Goal: Information Seeking & Learning: Learn about a topic

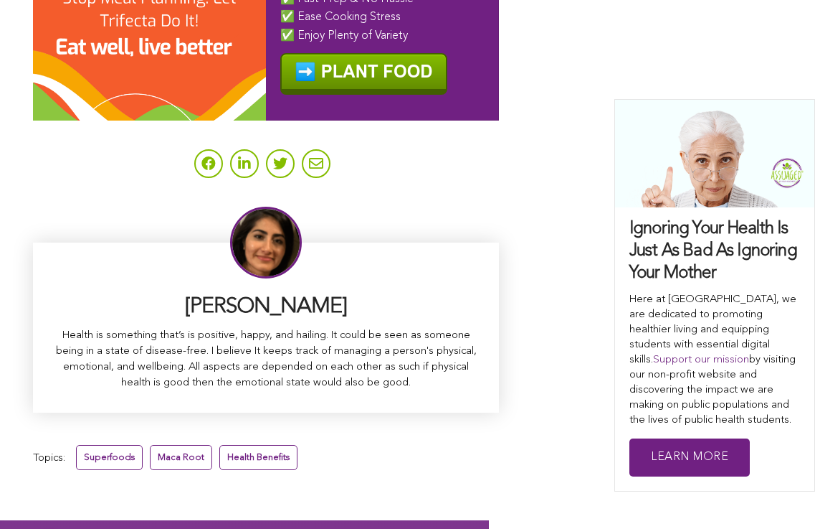
scroll to position [9296, 0]
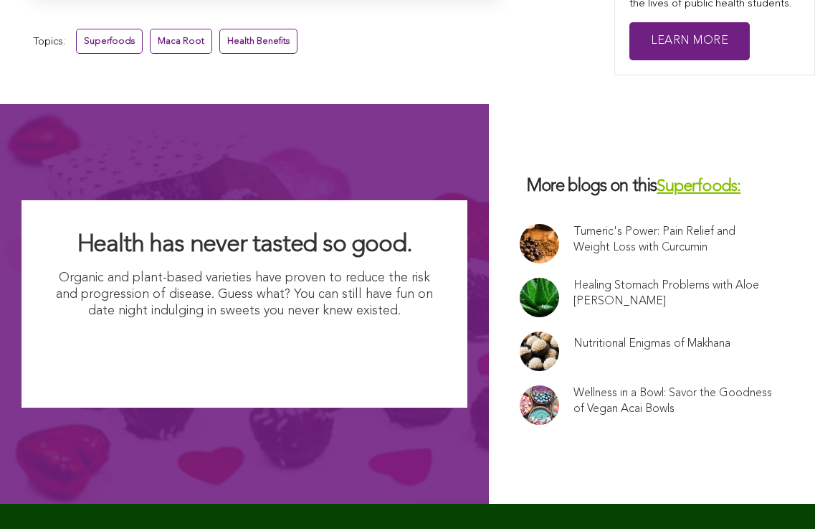
click at [657, 179] on link "Superfoods:" at bounding box center [699, 187] width 84 height 16
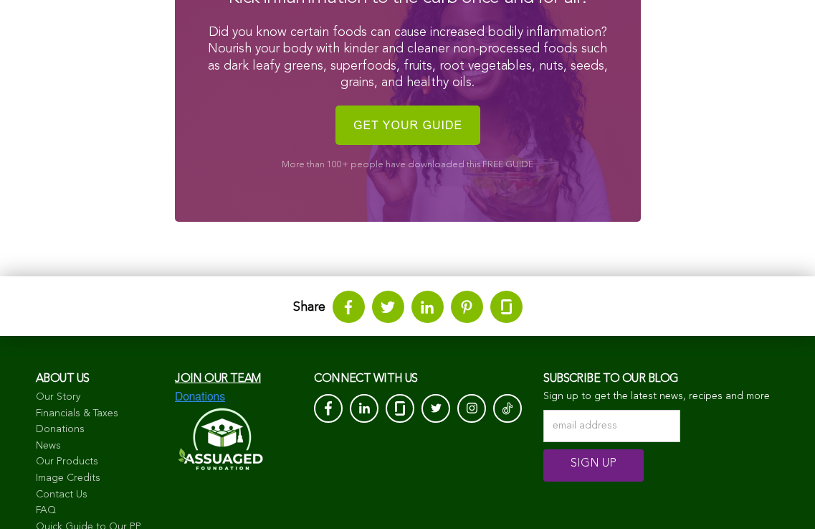
scroll to position [2345, 0]
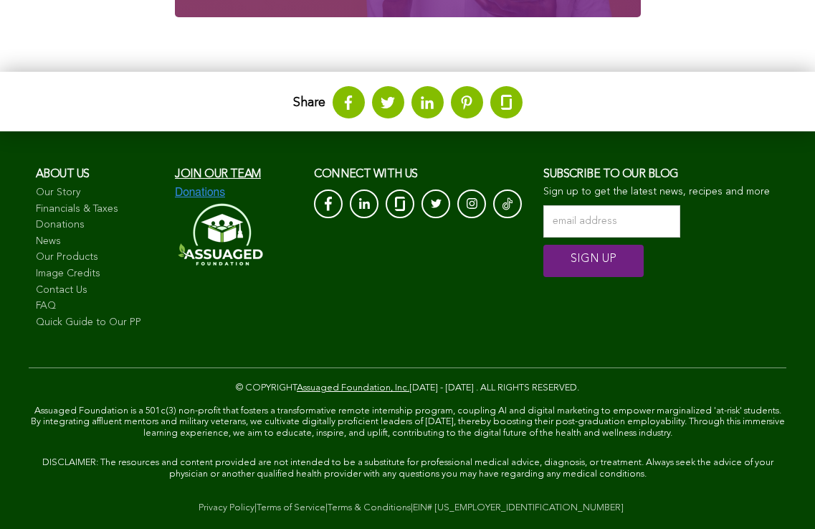
click at [126, 316] on link "Quick Guide to Our PP" at bounding box center [98, 323] width 125 height 14
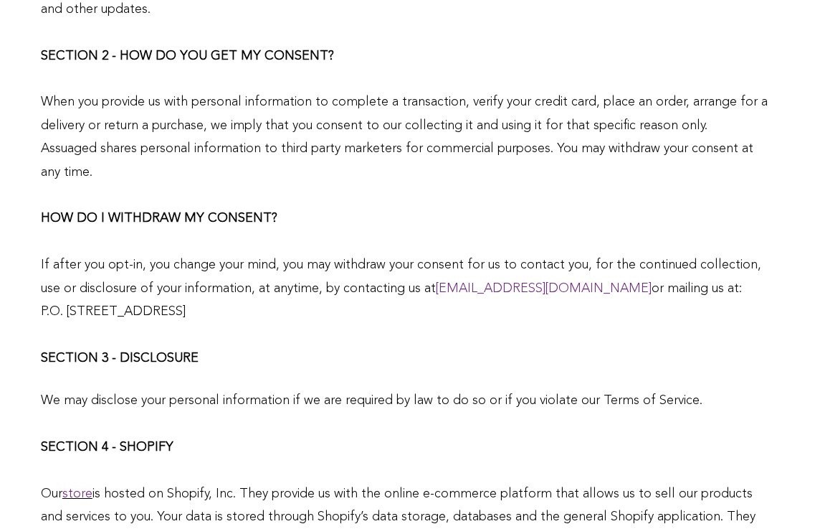
scroll to position [1707, 0]
